Goal: Navigation & Orientation: Find specific page/section

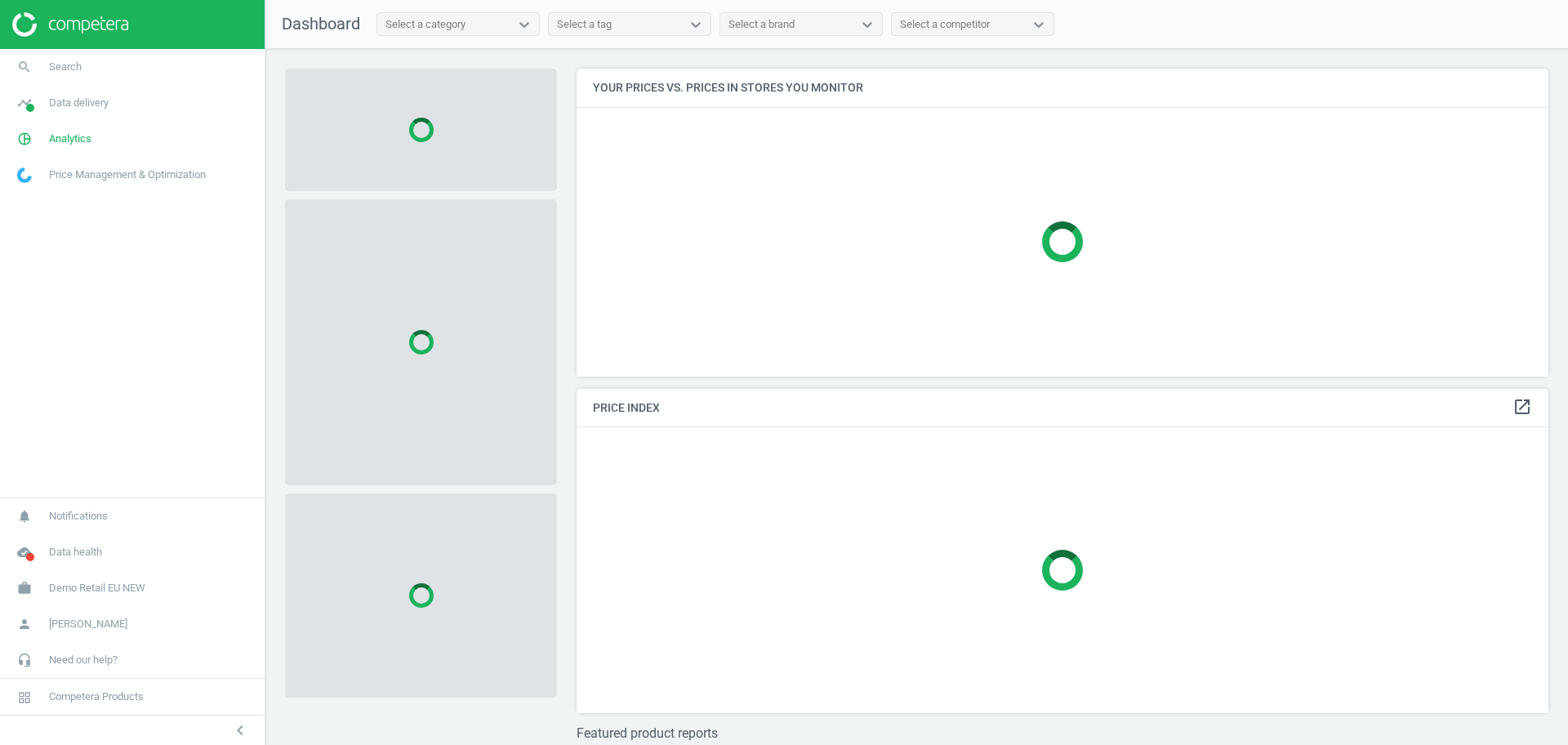
scroll to position [339, 989]
click at [145, 582] on span "Demo Retail EU NEW" at bounding box center [97, 588] width 96 height 15
click at [71, 541] on span "Switch campaign" at bounding box center [54, 540] width 72 height 13
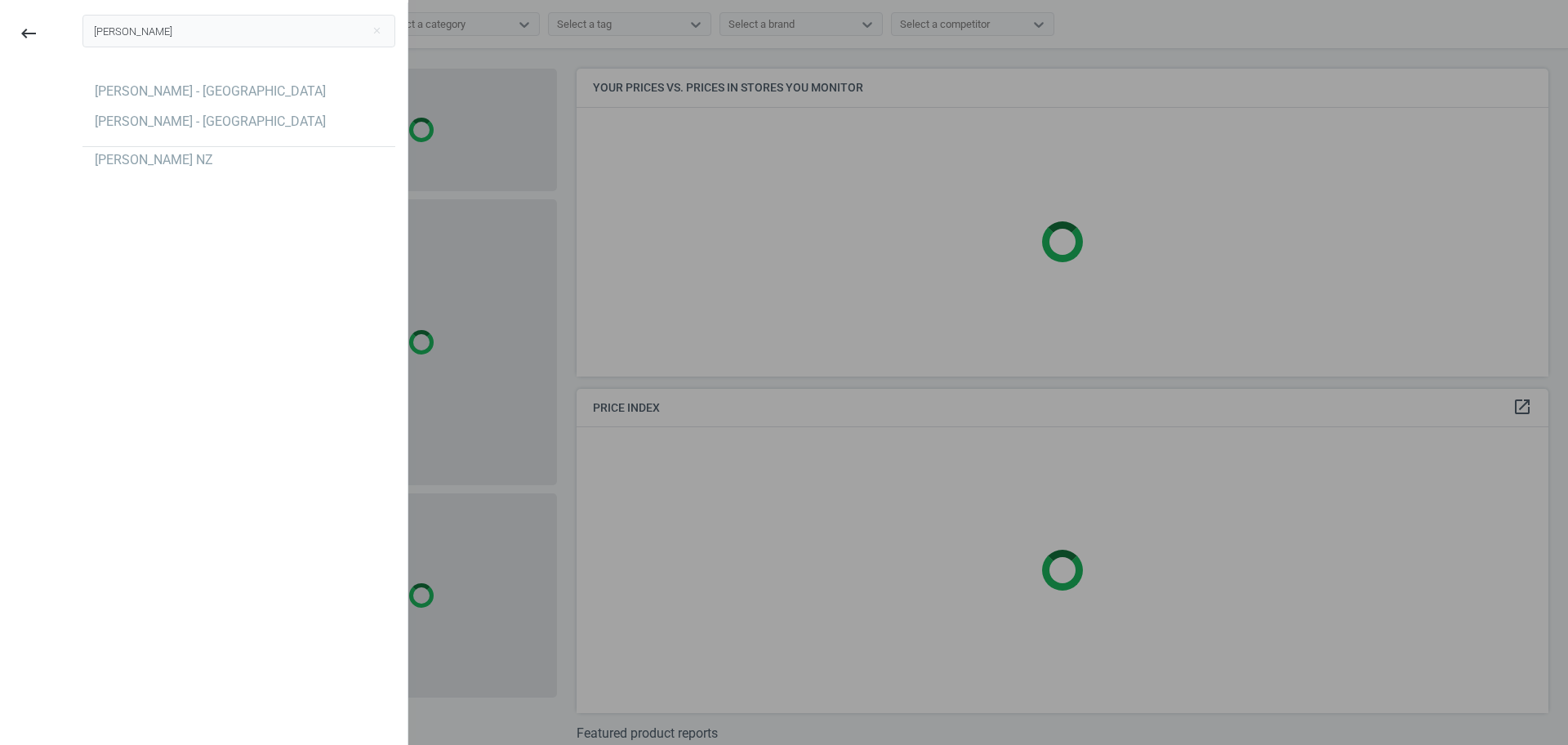
type input "[PERSON_NAME]"
click at [162, 294] on div "[PERSON_NAME] close [PERSON_NAME] - [GEOGRAPHIC_DATA] [PERSON_NAME] - [GEOGRAPH…" at bounding box center [239, 375] width 337 height 745
click at [235, 93] on div "[PERSON_NAME] - [GEOGRAPHIC_DATA]" at bounding box center [209, 91] width 231 height 18
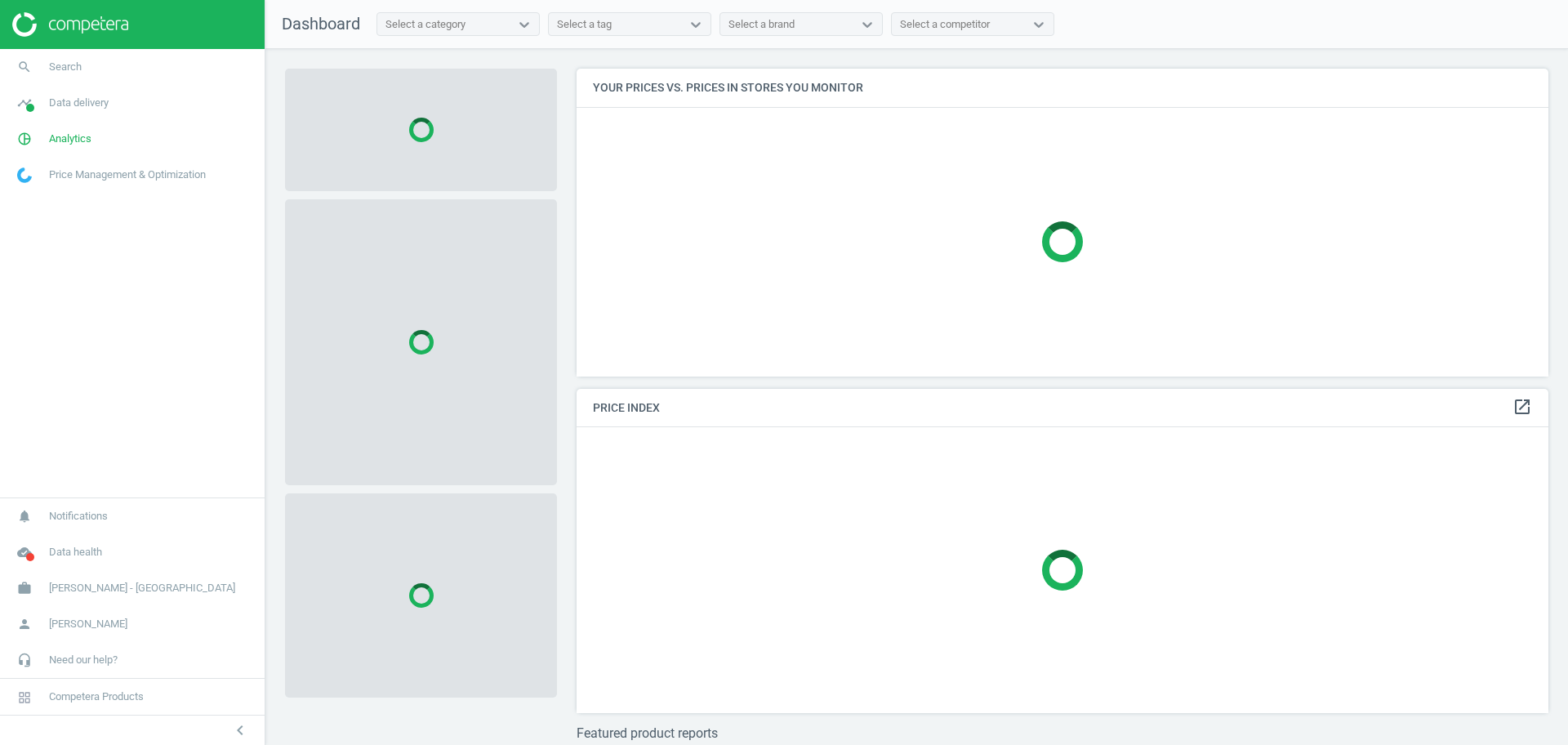
scroll to position [339, 989]
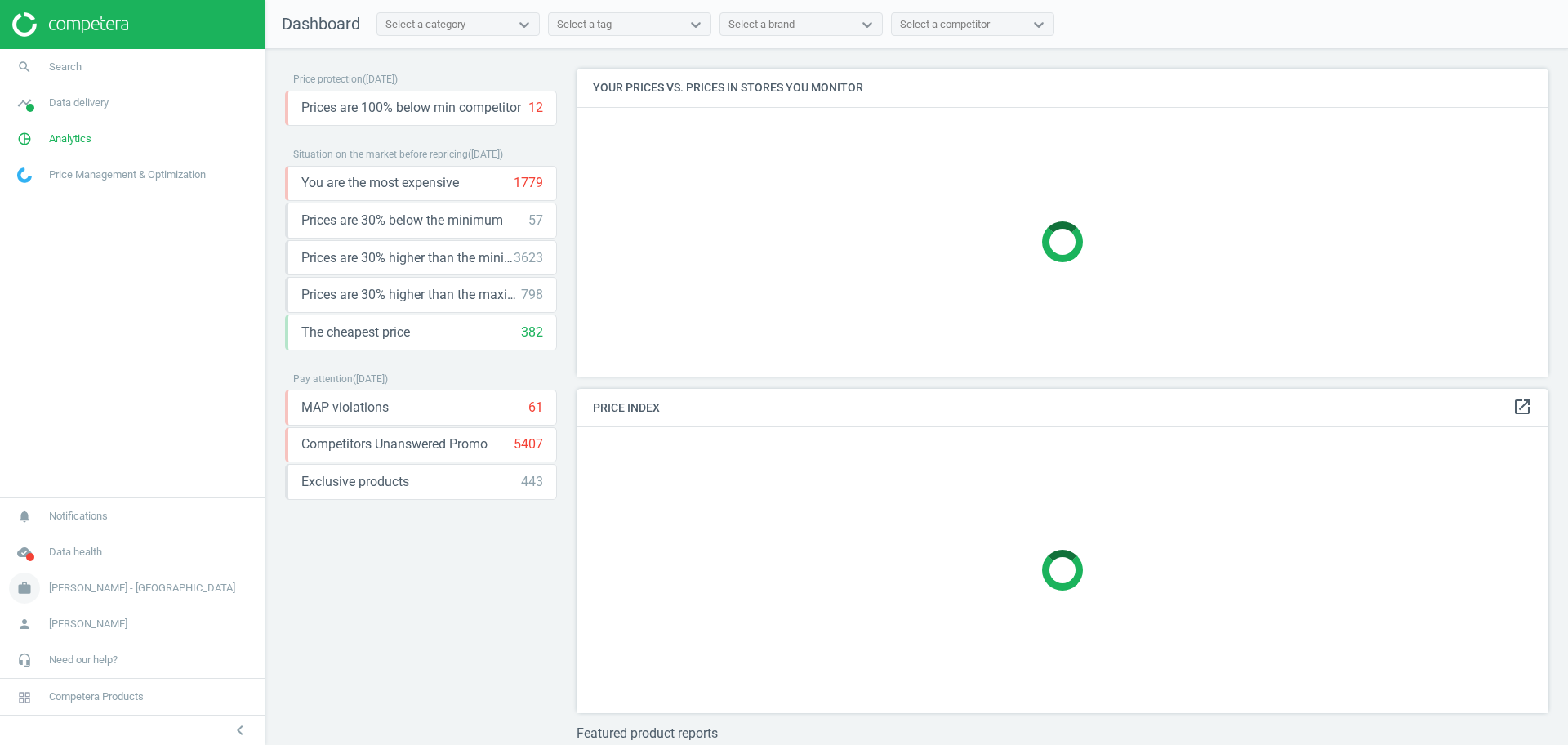
click at [167, 581] on span "[PERSON_NAME] - [GEOGRAPHIC_DATA]" at bounding box center [142, 588] width 186 height 15
click at [56, 563] on span "Campaign settings" at bounding box center [57, 564] width 80 height 13
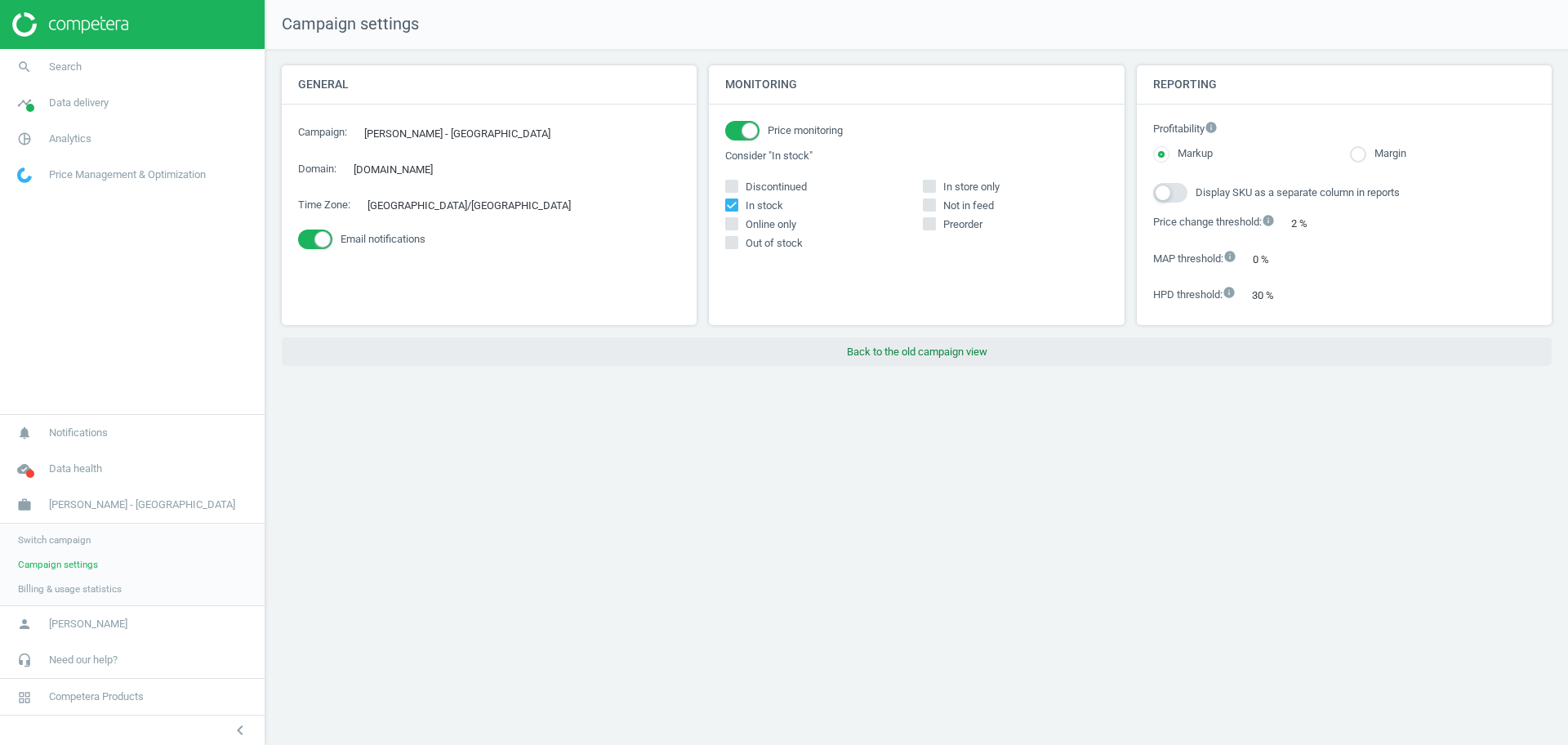
click at [901, 345] on button "Back to the old campaign view" at bounding box center [917, 352] width 1271 height 30
